Goal: Communication & Community: Answer question/provide support

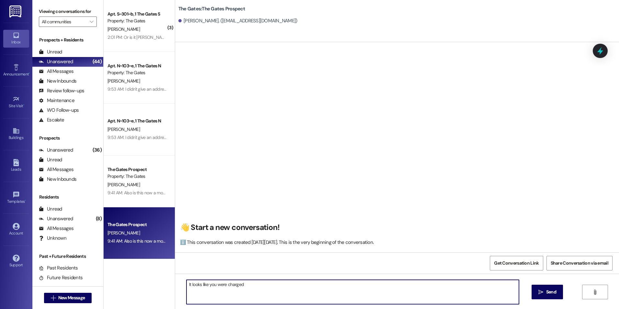
drag, startPoint x: 287, startPoint y: 288, endPoint x: 153, endPoint y: 233, distance: 145.0
click at [147, 239] on div "( 3 ) Apt. S~301~b, 1 The Gates S Property: The Gates I. Wellborn 2:01 PM: Or i…" at bounding box center [361, 154] width 515 height 309
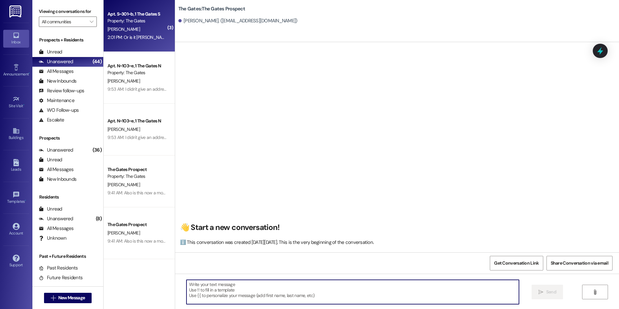
click at [138, 33] on div "2:01 PM: Or is it Carter glass and Alex ricks 2:01 PM: Or is it Carter glass an…" at bounding box center [137, 37] width 61 height 8
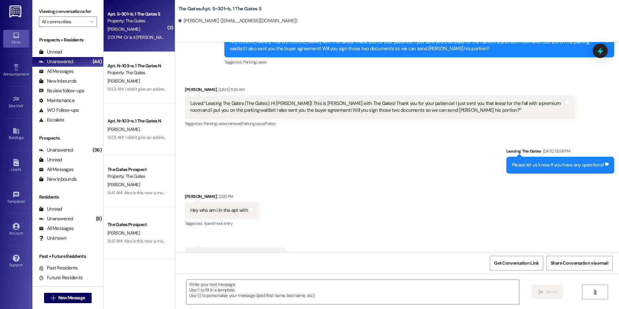
scroll to position [12224, 0]
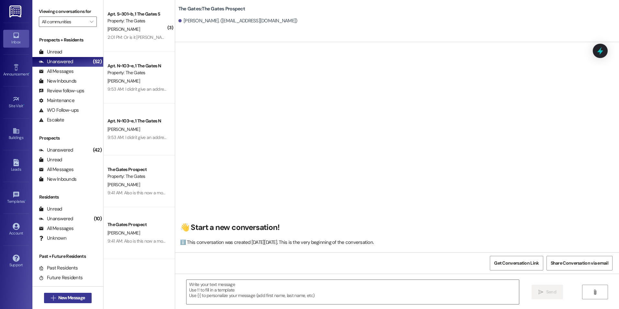
click at [74, 297] on span "New Message" at bounding box center [71, 297] width 27 height 7
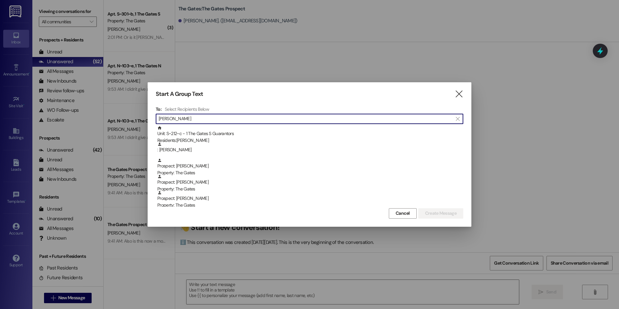
type input "J"
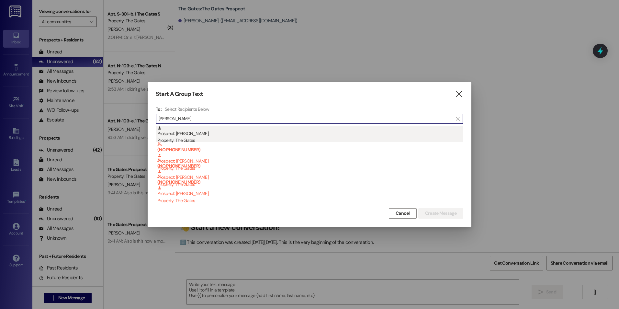
type input "[PERSON_NAME]"
click at [172, 130] on div "Prospect: [PERSON_NAME] Property: The Gates" at bounding box center [310, 135] width 306 height 18
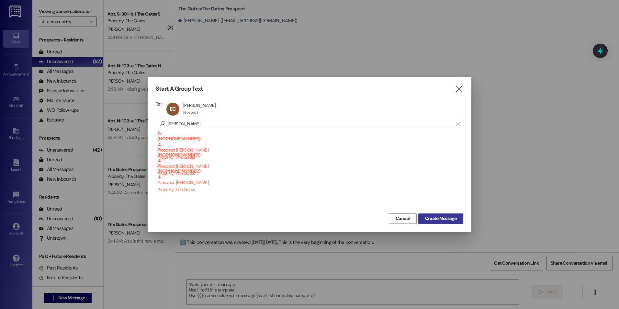
click at [451, 221] on span "Create Message" at bounding box center [440, 218] width 31 height 7
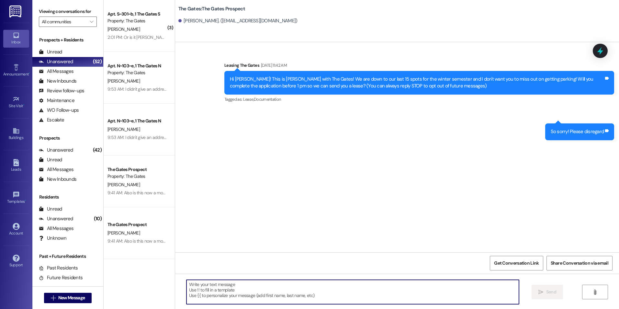
paste textarea "[URL][DOMAIN_NAME]"
type textarea "[URL][DOMAIN_NAME]"
click at [532, 289] on button " Send" at bounding box center [546, 292] width 31 height 15
